Goal: Information Seeking & Learning: Understand process/instructions

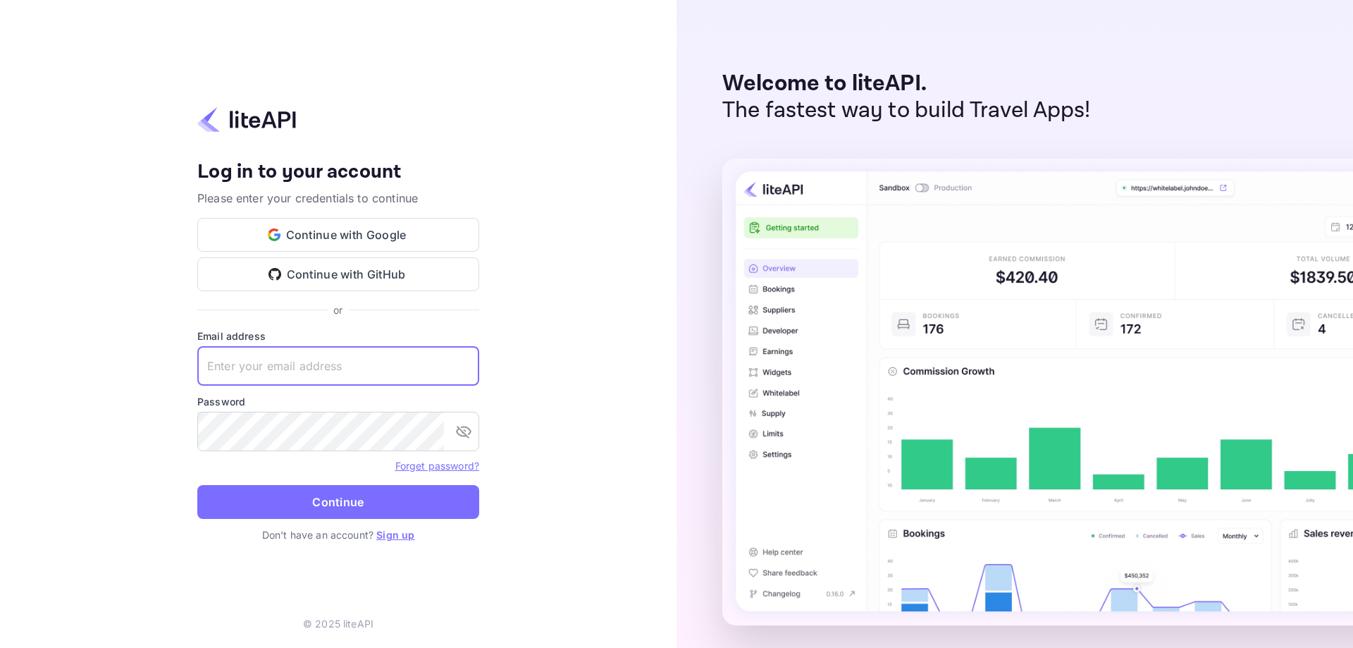
click at [418, 376] on input "text" at bounding box center [338, 365] width 282 height 39
paste input "siyerip388@futurejs.com"
type input "siyerip388@futurejs.com"
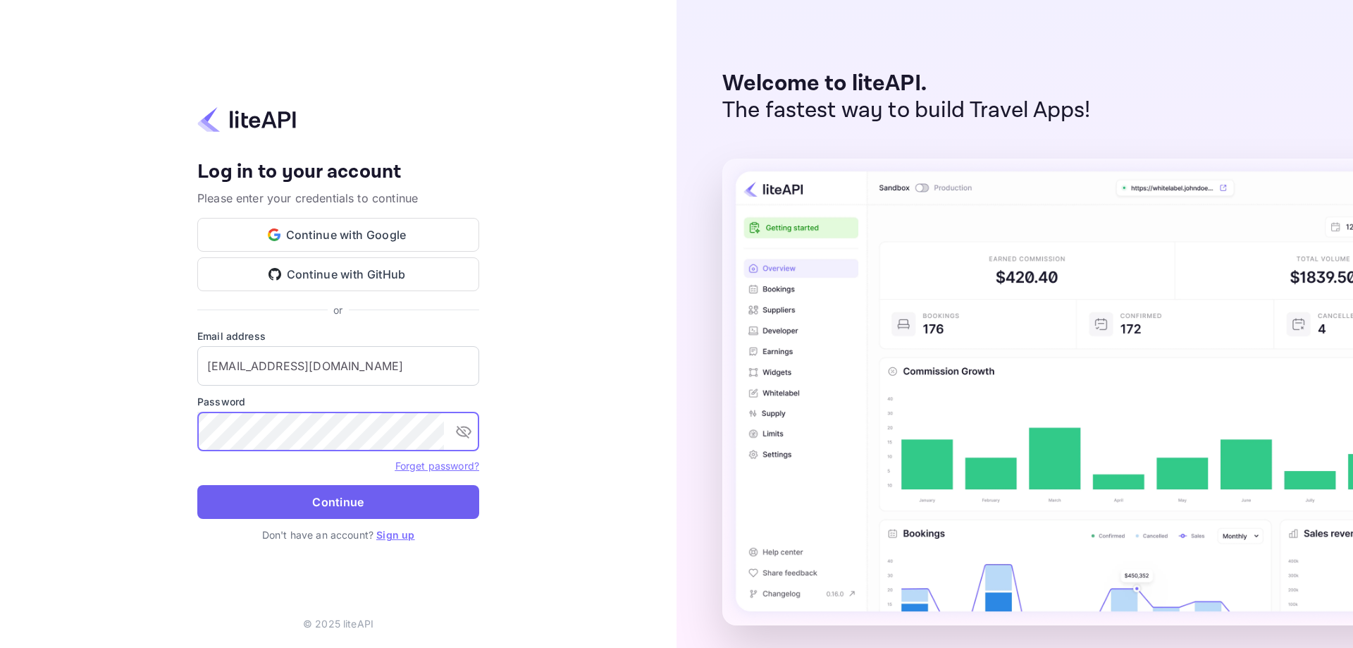
click at [388, 507] on button "Continue" at bounding box center [338, 502] width 282 height 34
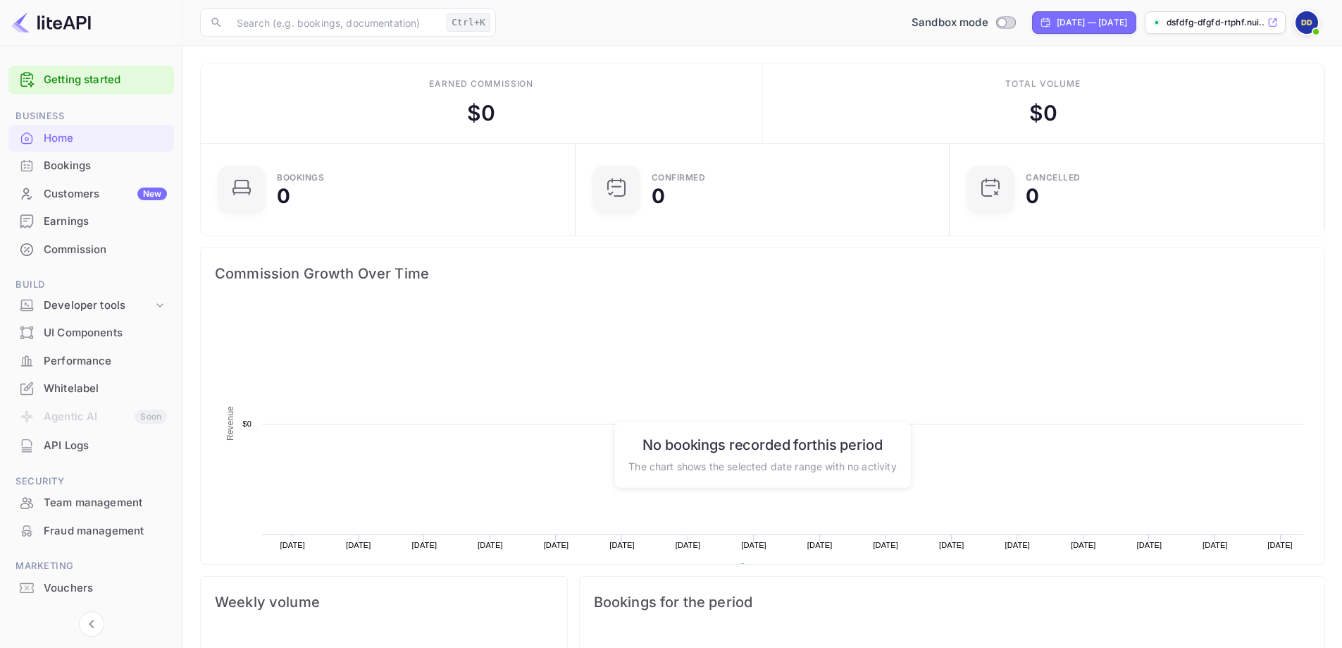
scroll to position [218, 355]
click at [96, 440] on div "API Logs" at bounding box center [105, 446] width 123 height 16
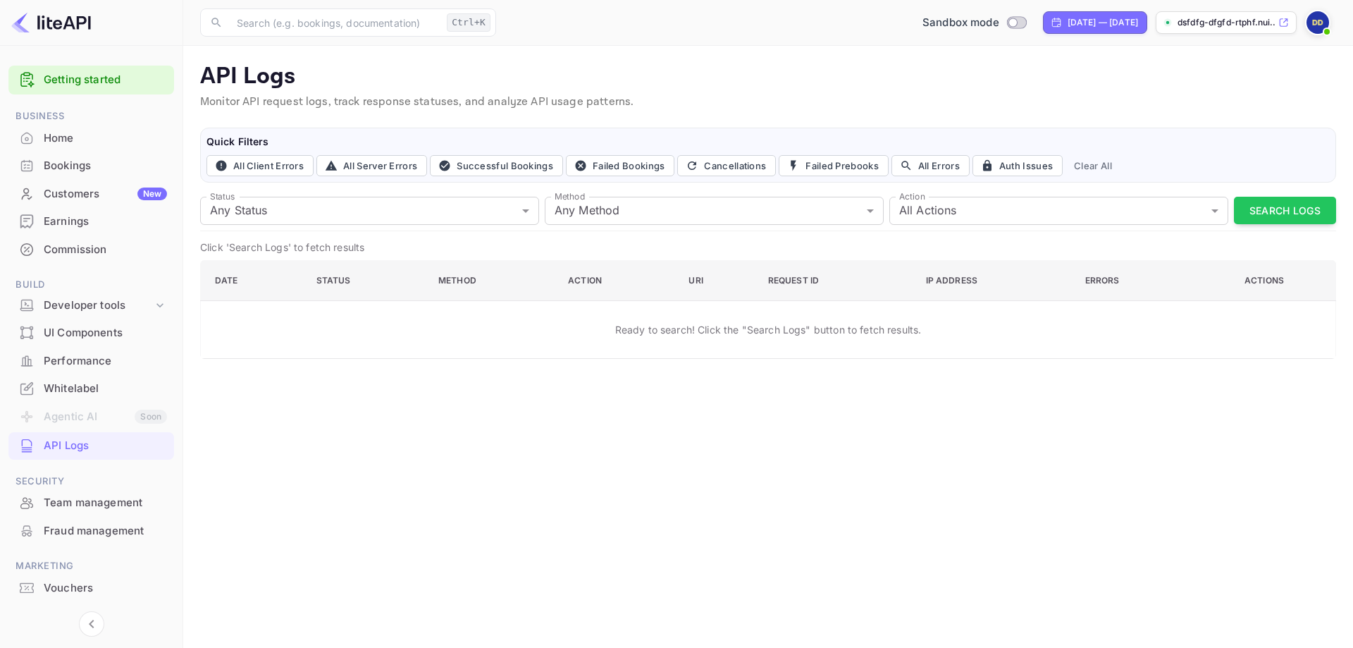
click at [53, 128] on div "Home" at bounding box center [91, 138] width 166 height 27
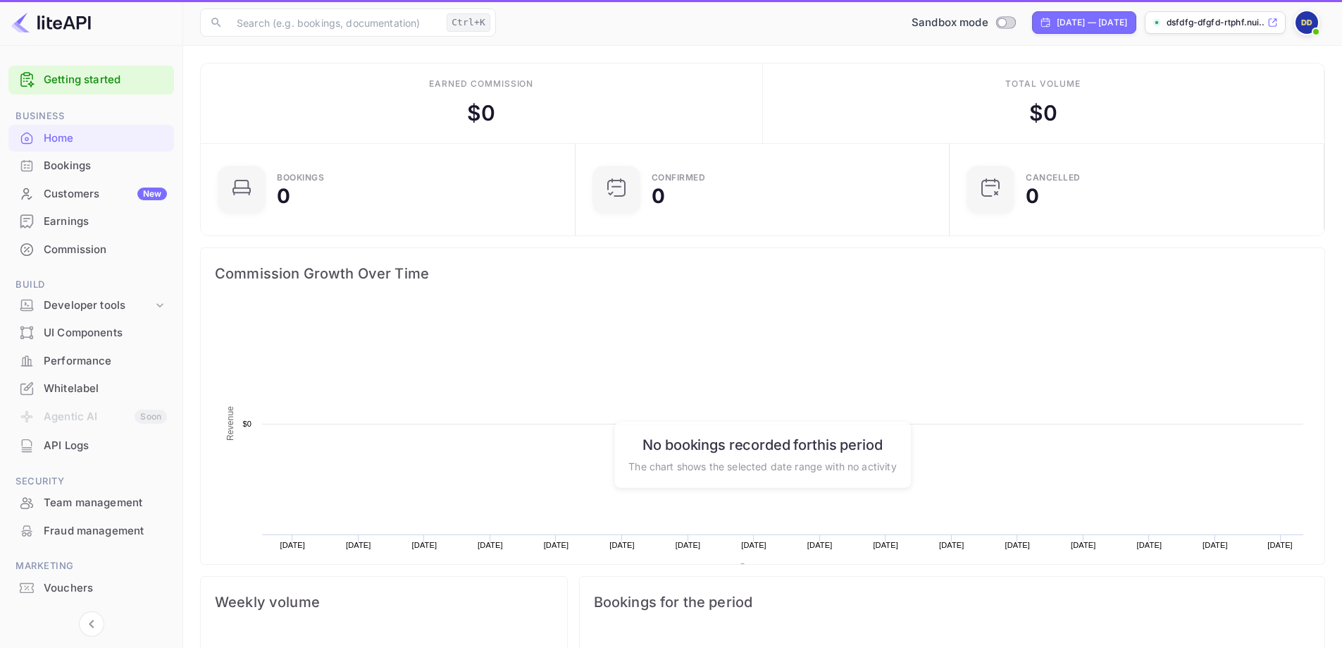
scroll to position [218, 355]
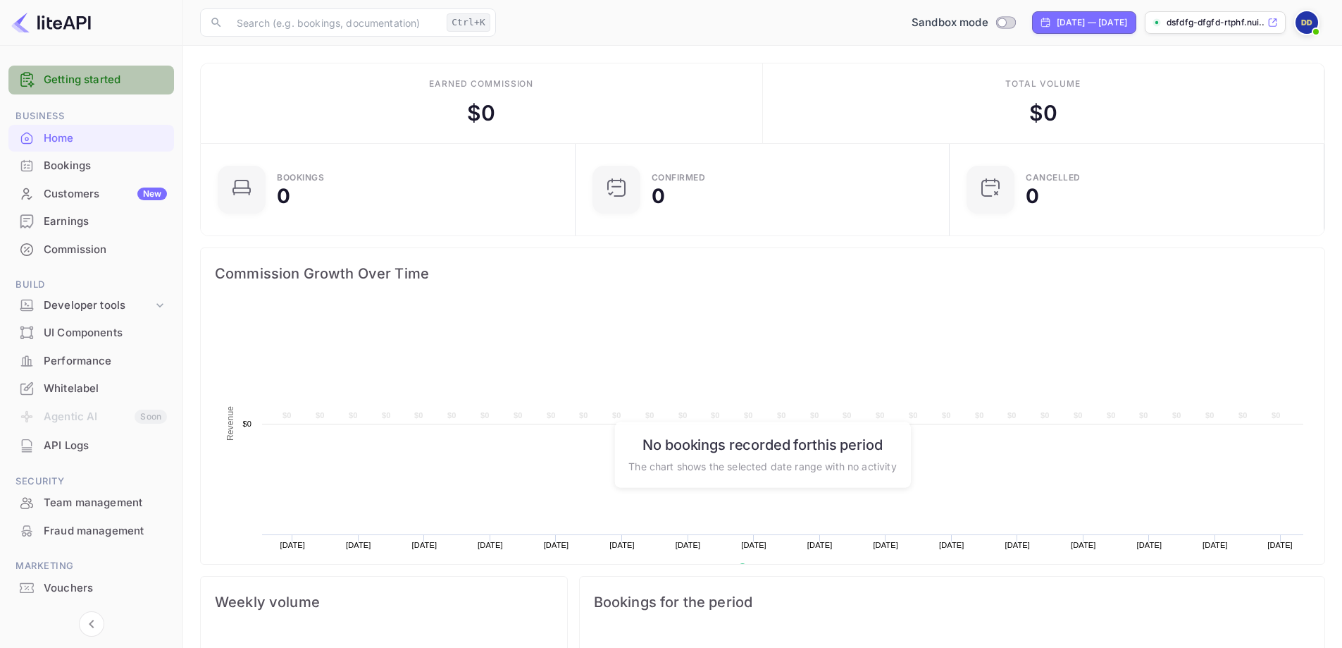
click at [67, 79] on link "Getting started" at bounding box center [105, 80] width 123 height 16
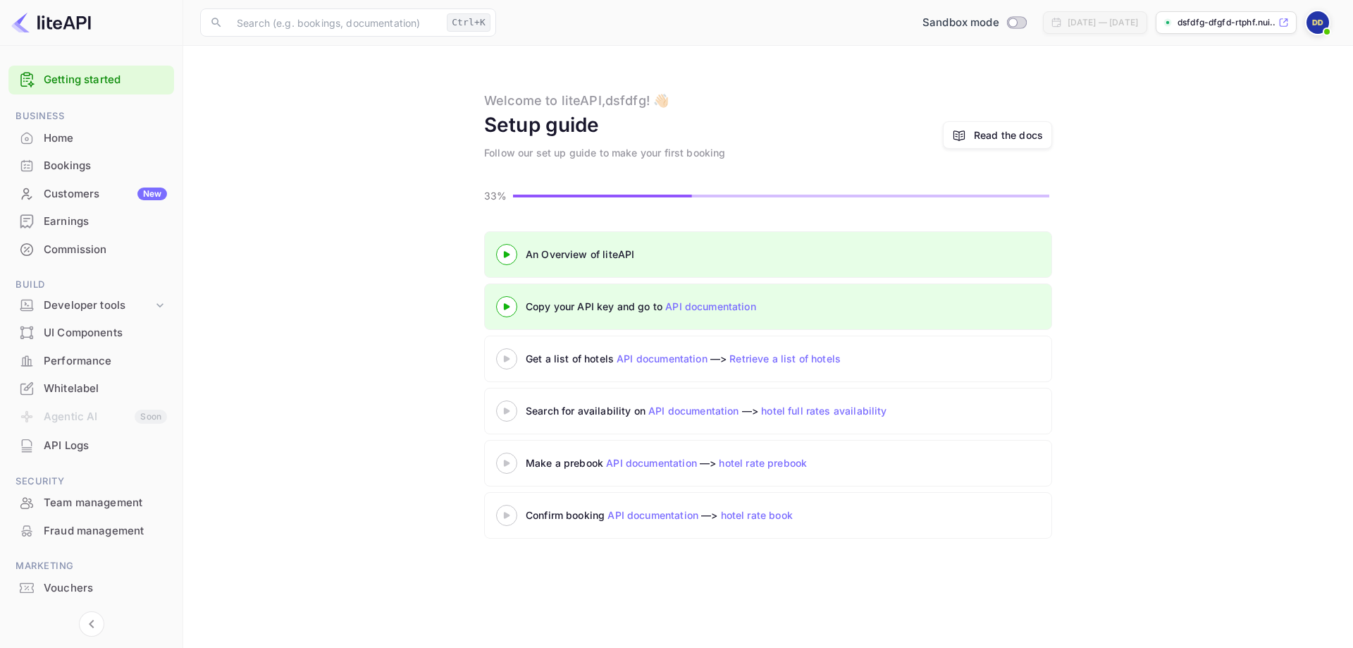
click at [73, 25] on img at bounding box center [51, 22] width 80 height 23
click at [107, 304] on div "Developer tools" at bounding box center [98, 305] width 109 height 16
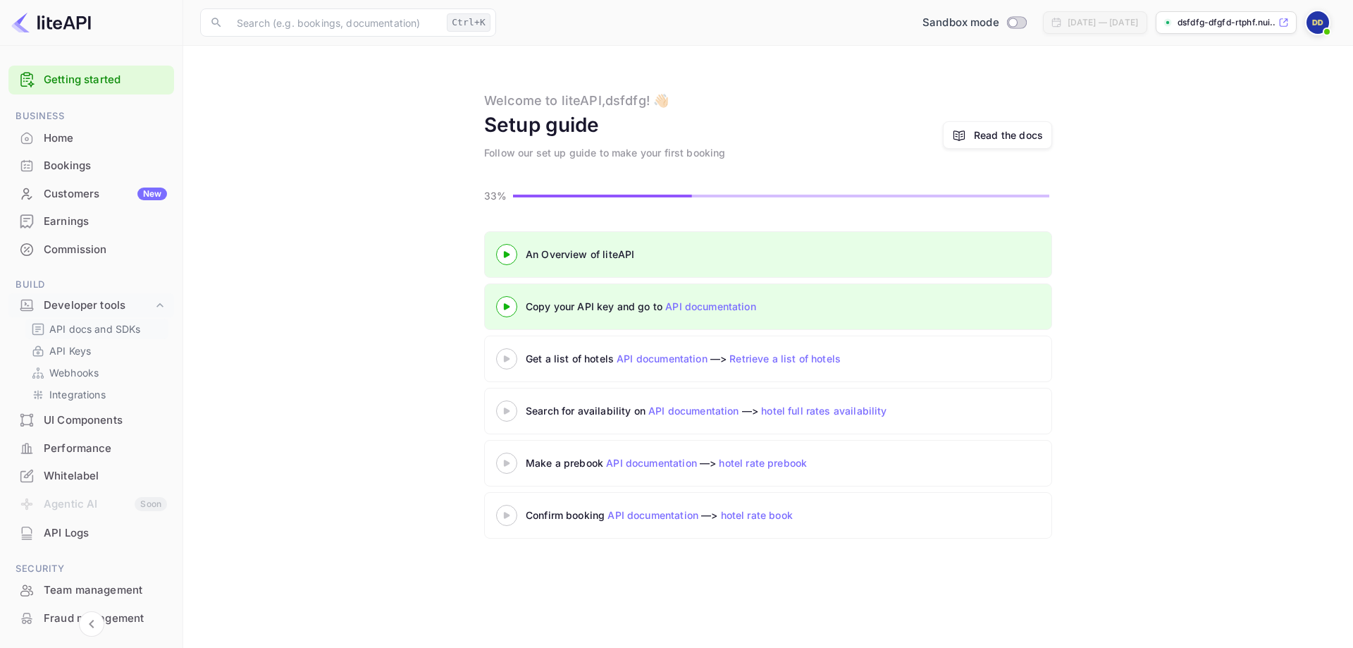
click at [123, 329] on p "API docs and SDKs" at bounding box center [95, 328] width 92 height 15
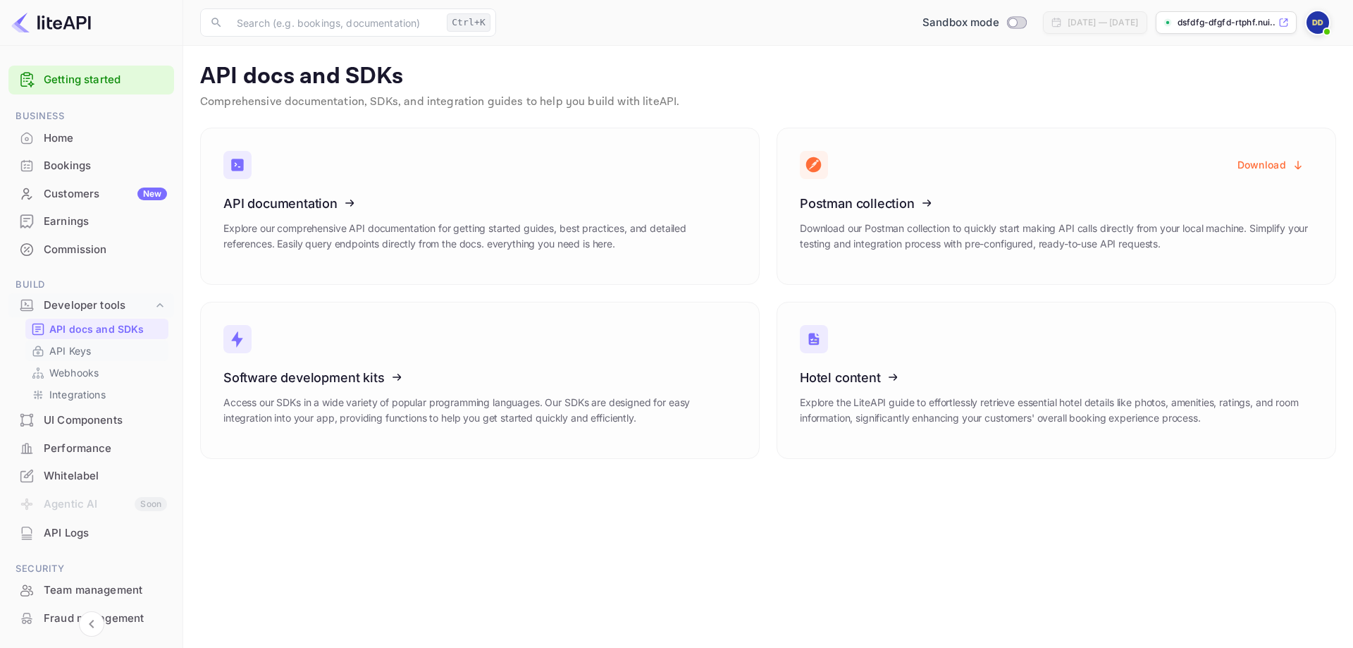
click at [91, 349] on p "API Keys" at bounding box center [70, 350] width 42 height 15
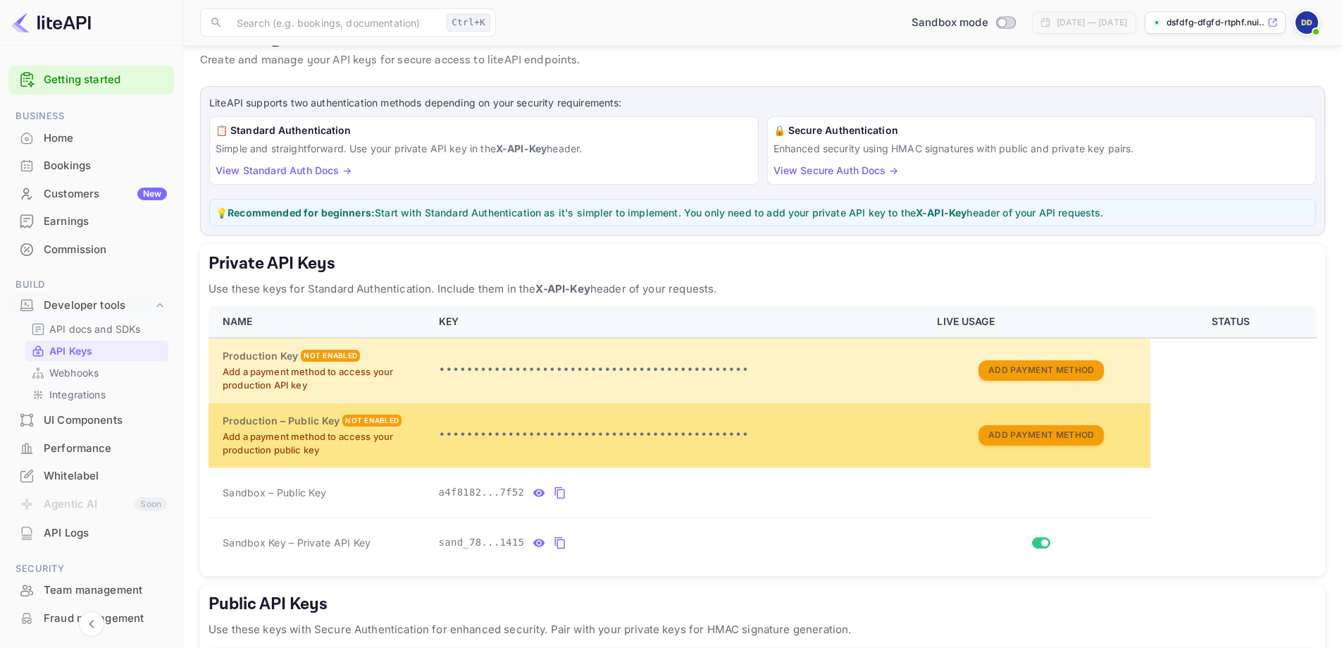
scroll to position [70, 0]
